Goal: Task Accomplishment & Management: Use online tool/utility

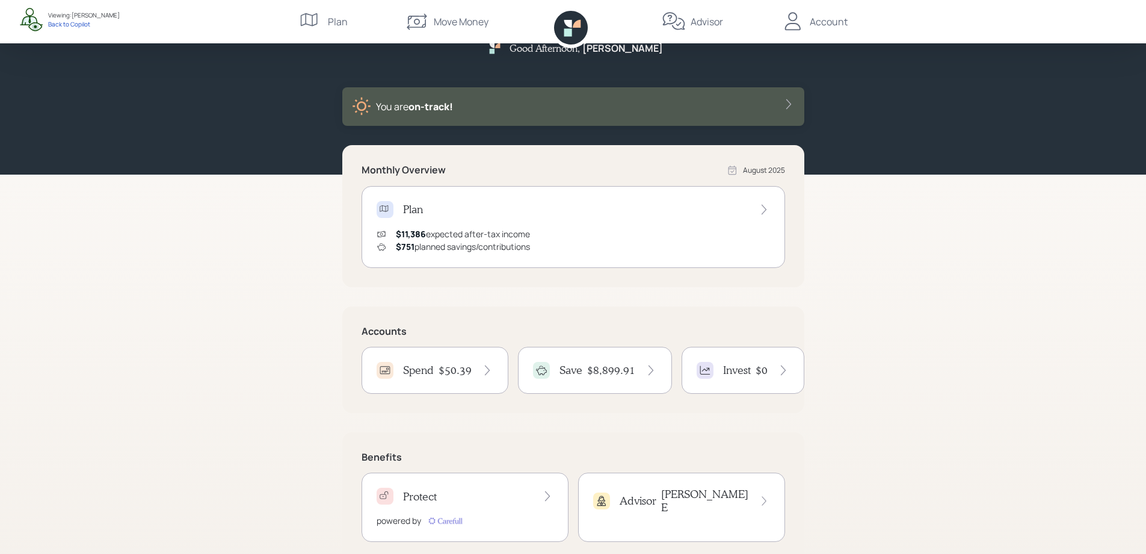
scroll to position [52, 0]
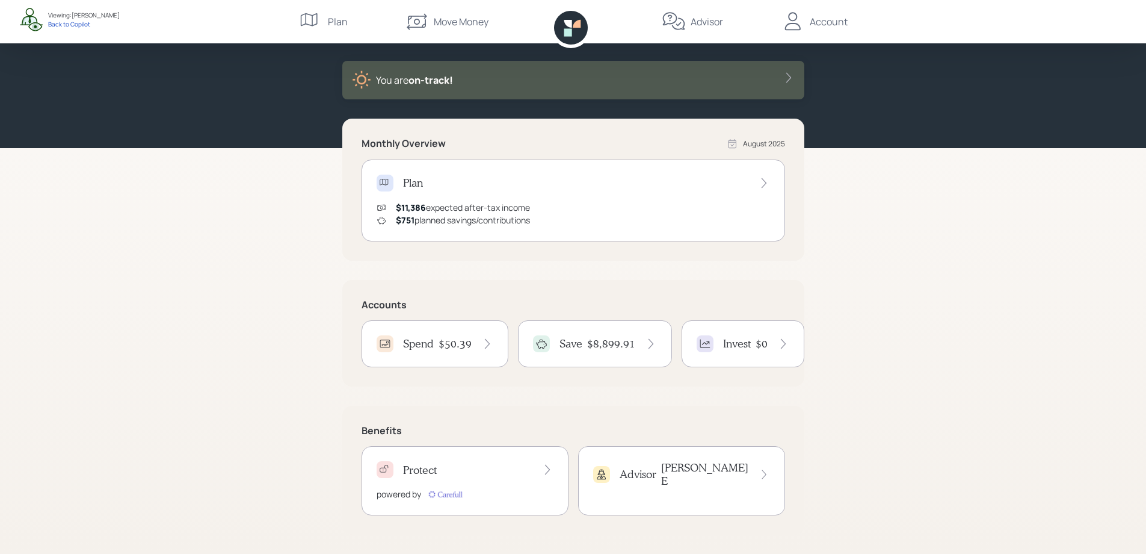
click at [446, 335] on div "Spend $50.39" at bounding box center [435, 343] width 117 height 17
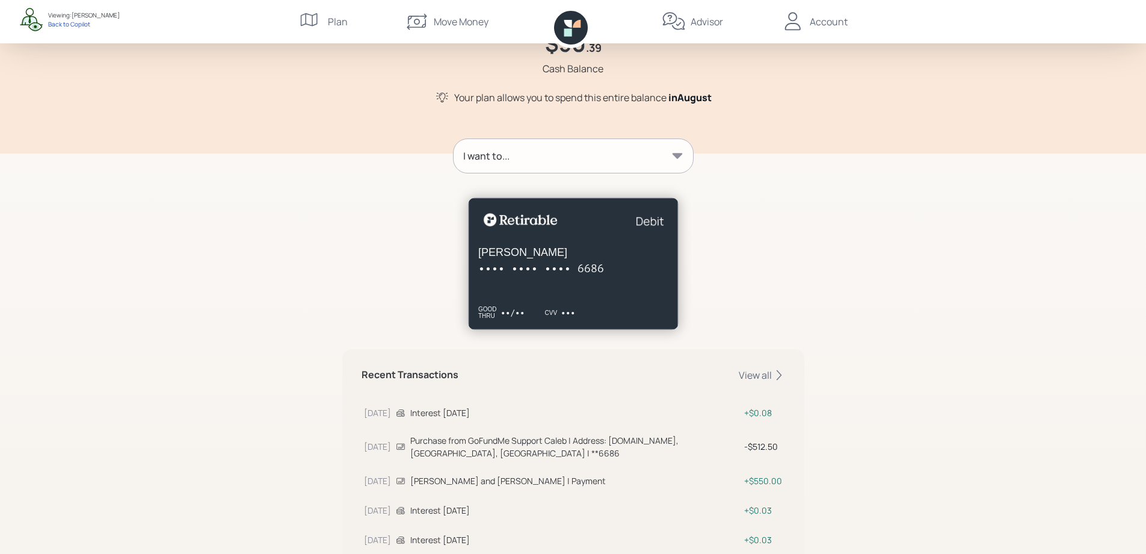
scroll to position [108, 0]
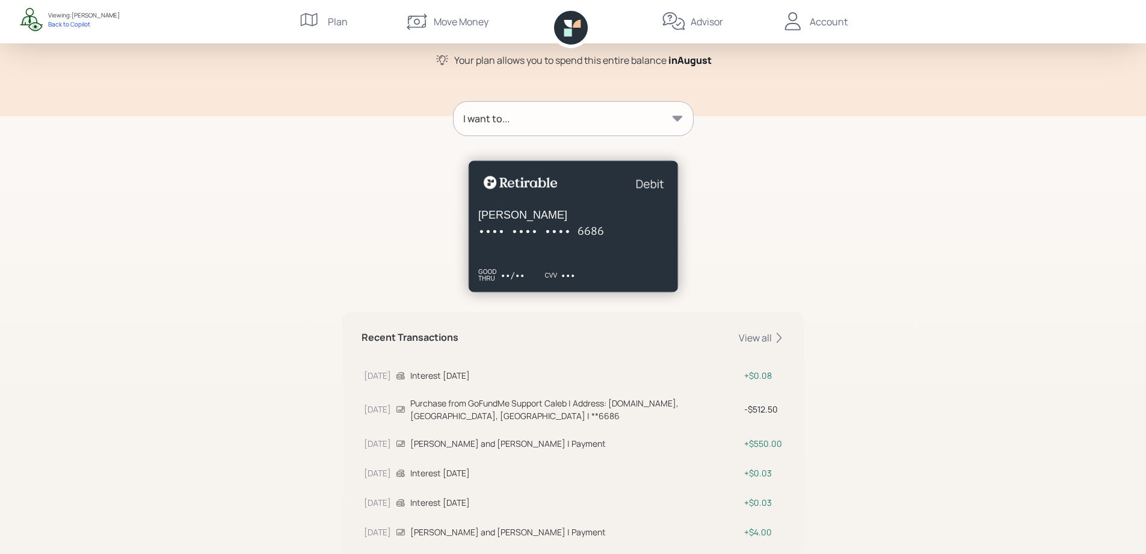
click at [546, 126] on div "I want to..." at bounding box center [573, 119] width 239 height 34
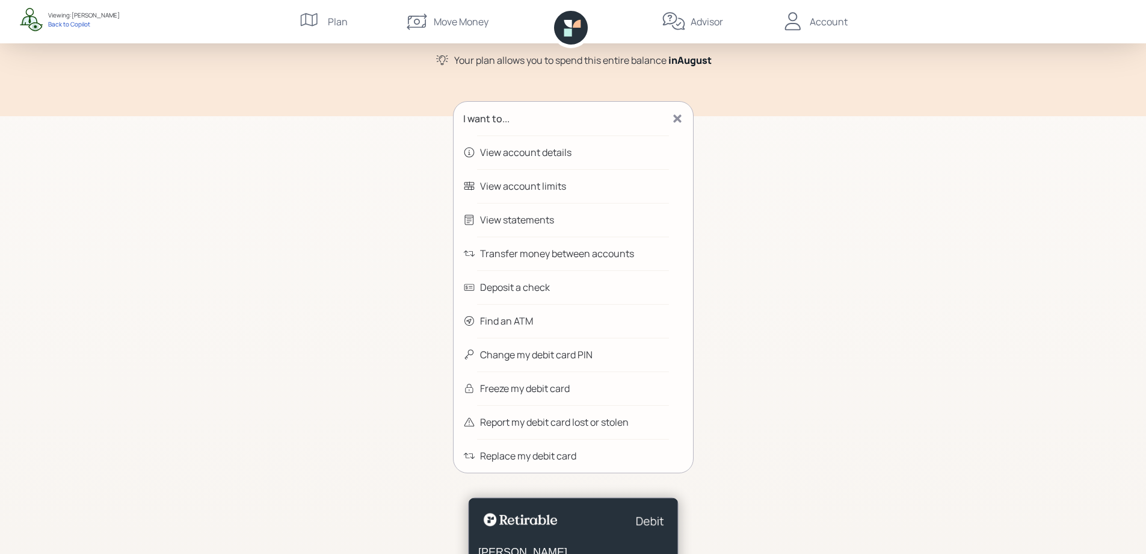
click at [525, 355] on div "Change my debit card PIN" at bounding box center [536, 354] width 113 height 14
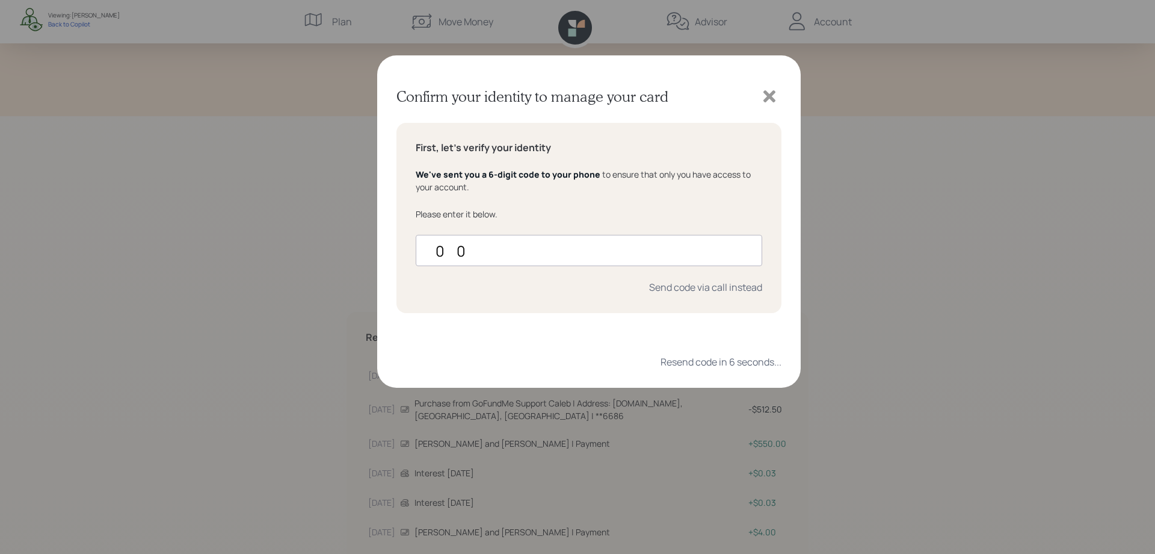
type input "0"
type input "882586"
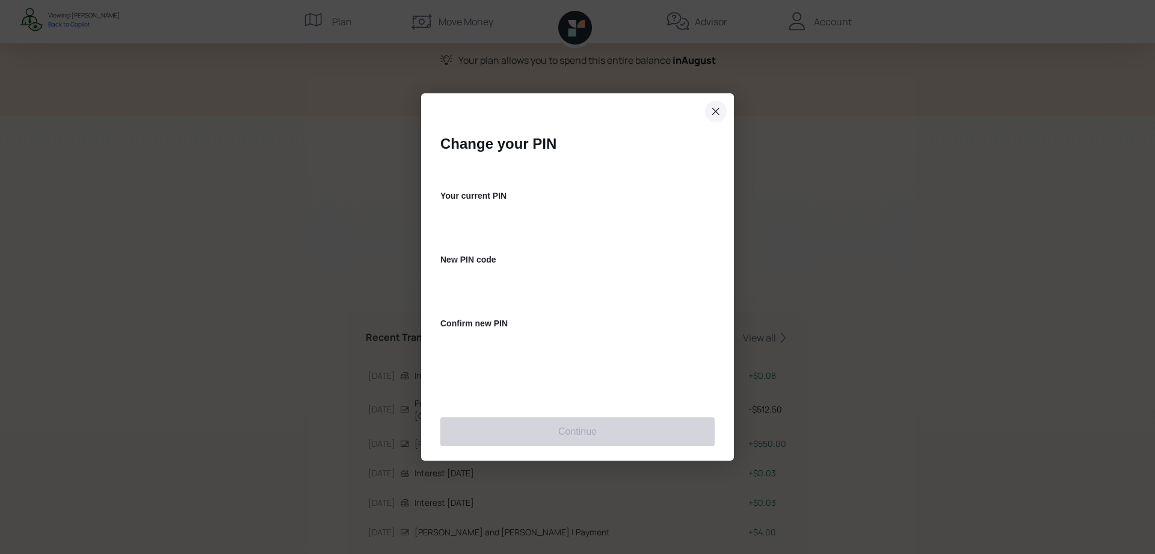
click at [711, 113] on icon "close dialog" at bounding box center [716, 111] width 10 height 14
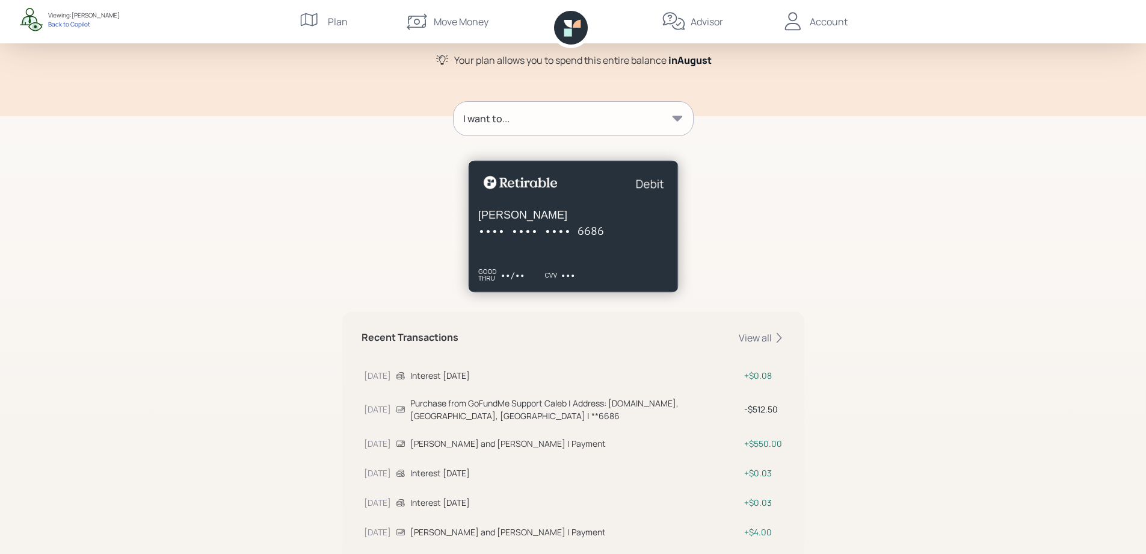
click at [657, 119] on div "I want to..." at bounding box center [573, 119] width 239 height 34
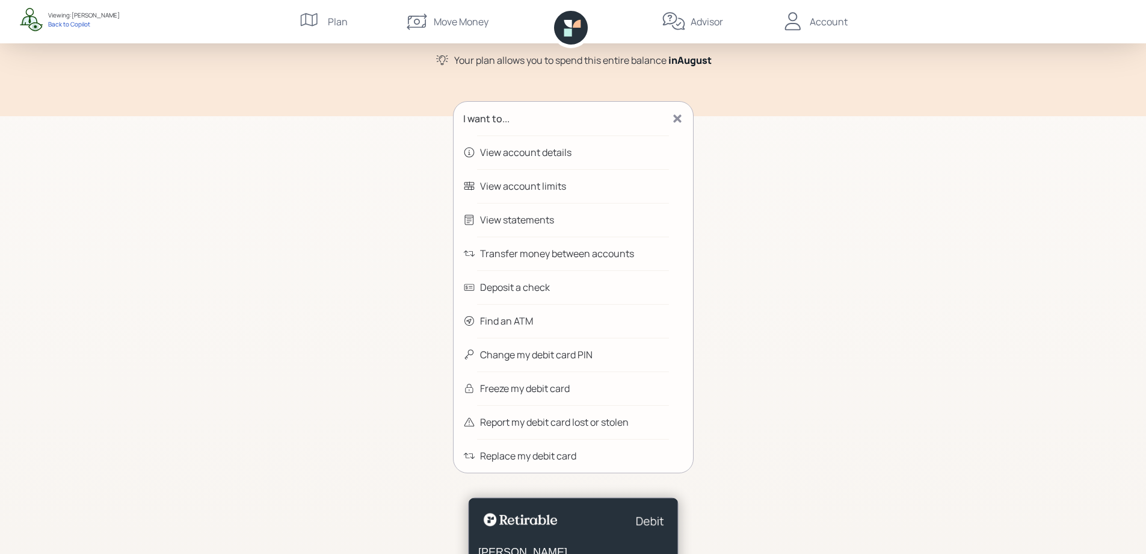
click at [845, 197] on div "Spend Help $50 .39 Cash Balance Your plan allows you to spend this entire balan…" at bounding box center [573, 472] width 1146 height 1161
